Goal: Task Accomplishment & Management: Manage account settings

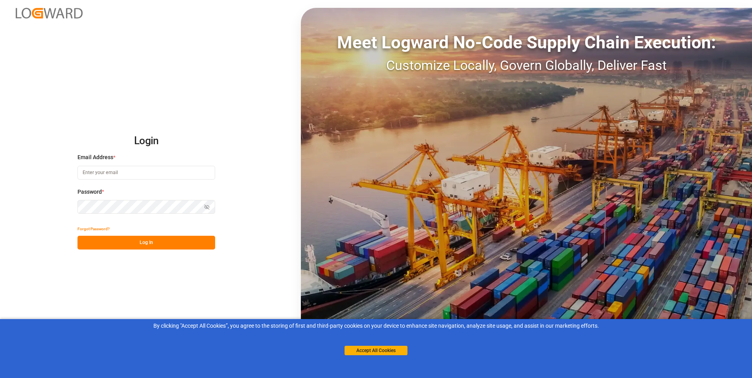
click at [146, 168] on input at bounding box center [147, 173] width 138 height 14
click at [113, 175] on input at bounding box center [147, 173] width 138 height 14
paste input "[EMAIL_ADDRESS][DOMAIN_NAME]"
type input "[EMAIL_ADDRESS][DOMAIN_NAME]"
click at [133, 242] on button "Log In" at bounding box center [147, 243] width 138 height 14
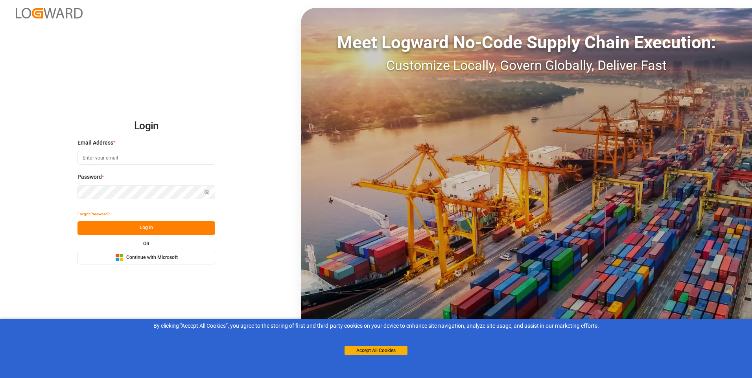
click at [155, 158] on input at bounding box center [147, 158] width 138 height 14
type input "[EMAIL_ADDRESS][DOMAIN_NAME]"
click at [145, 229] on button "Log In" at bounding box center [147, 228] width 138 height 14
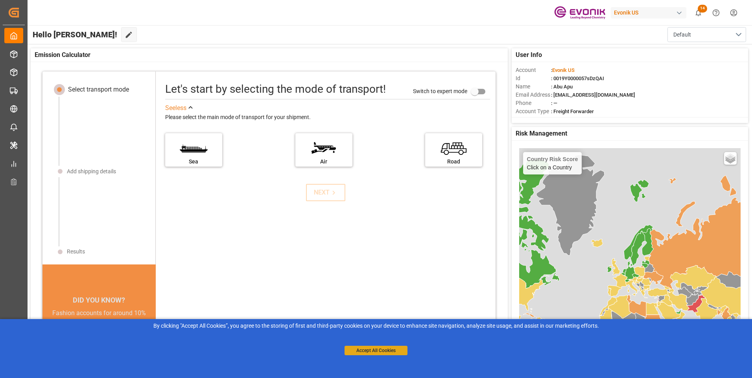
click at [364, 352] on button "Accept All Cookies" at bounding box center [376, 350] width 63 height 9
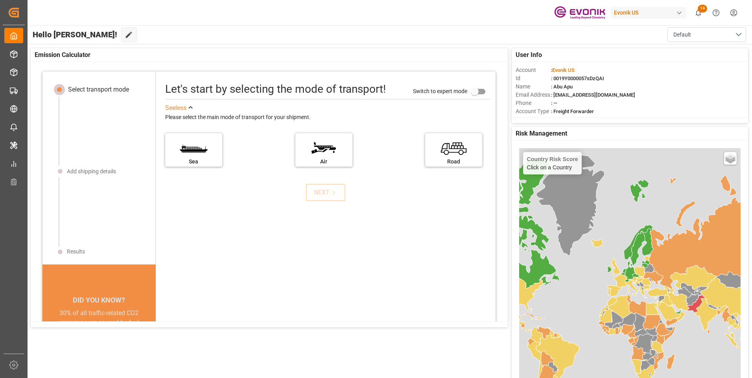
click at [515, 9] on div "Evonik US 14 Notifications Only show unread All Mark all categories read Downlo…" at bounding box center [387, 12] width 730 height 25
click at [735, 11] on html "Created by potrace 1.15, written by Peter Selinger 2001-2017 Created by potrace…" at bounding box center [376, 189] width 752 height 378
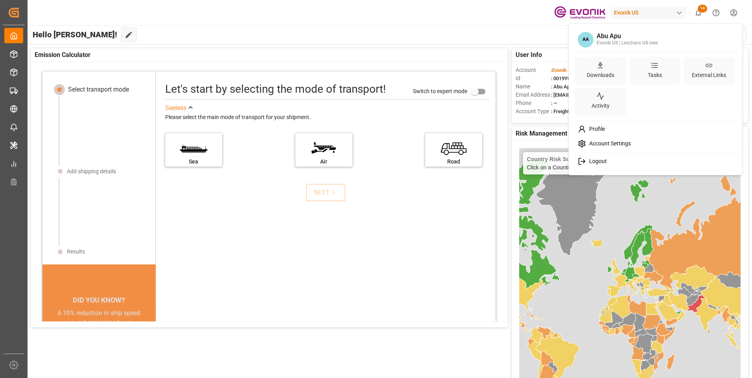
click at [591, 163] on span "Logout" at bounding box center [596, 161] width 21 height 7
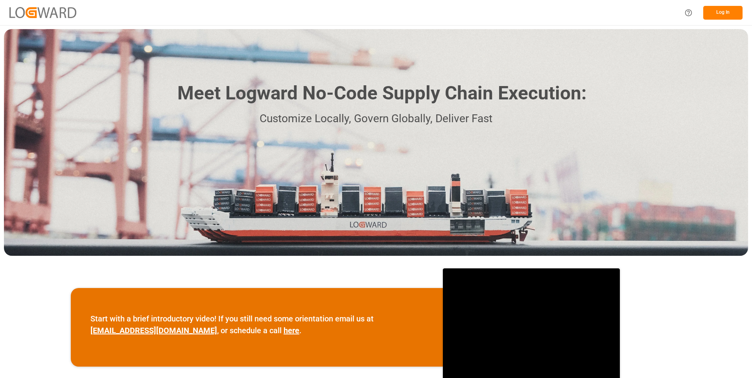
click at [730, 13] on button "Log In" at bounding box center [722, 13] width 39 height 14
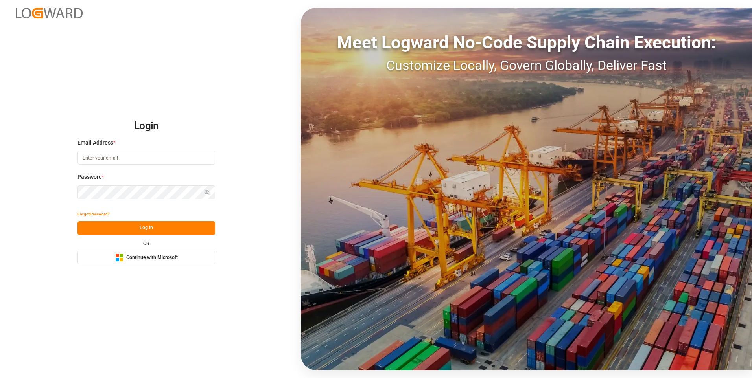
type input "[EMAIL_ADDRESS][DOMAIN_NAME]"
click at [123, 229] on button "Log In" at bounding box center [147, 228] width 138 height 14
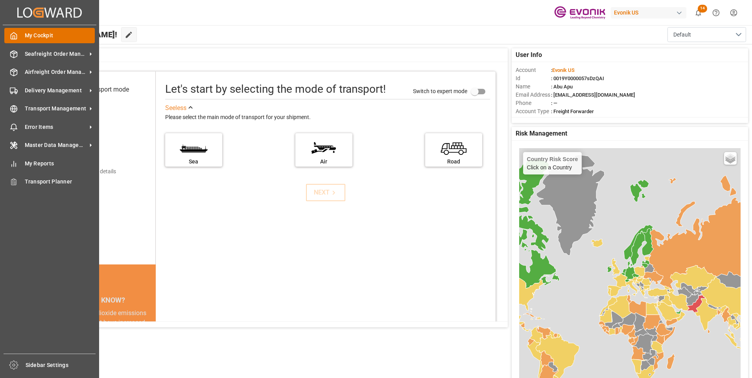
click at [12, 37] on icon at bounding box center [14, 36] width 8 height 8
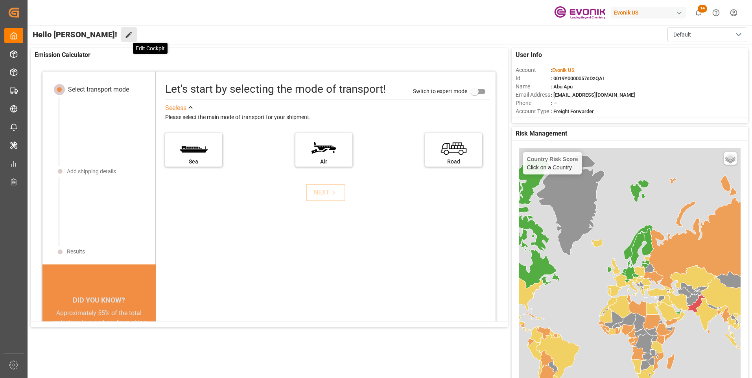
click at [125, 39] on icon at bounding box center [129, 35] width 8 height 8
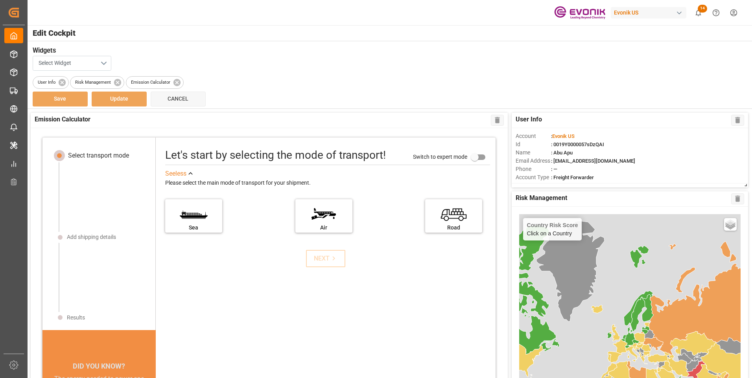
click at [100, 61] on button "Select Widget" at bounding box center [72, 63] width 79 height 15
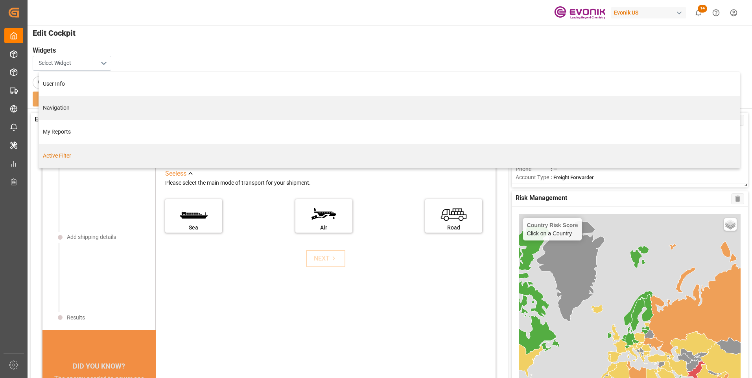
click at [50, 157] on div "Active Filter" at bounding box center [389, 156] width 693 height 8
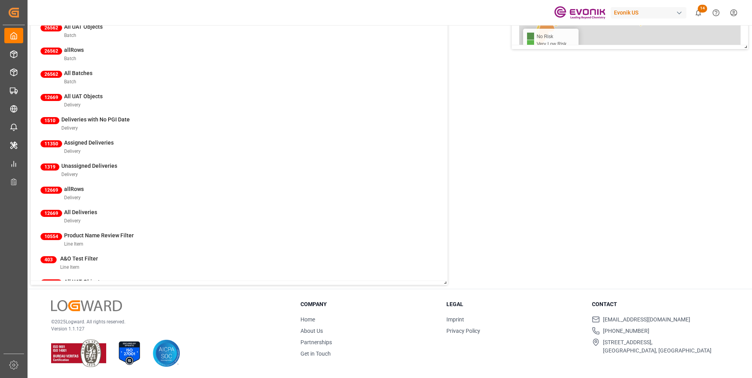
scroll to position [264, 0]
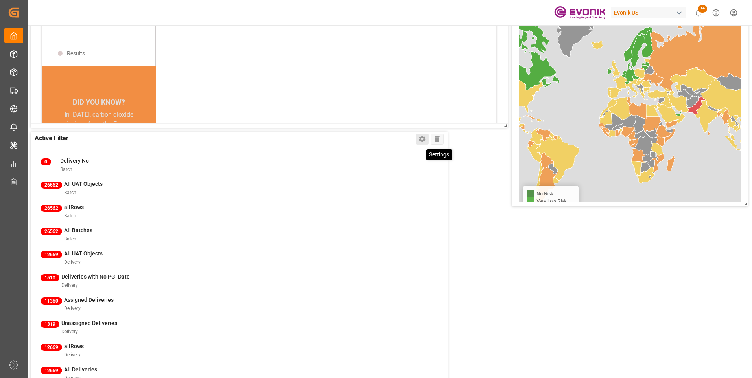
click at [422, 140] on icon at bounding box center [422, 139] width 6 height 7
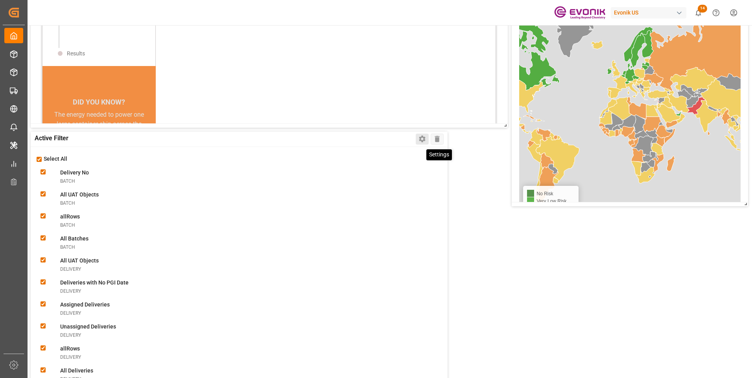
click at [422, 140] on icon at bounding box center [422, 139] width 6 height 7
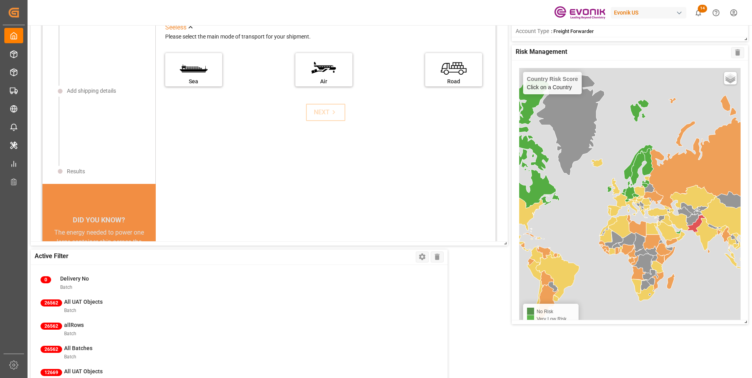
scroll to position [0, 0]
